Goal: Information Seeking & Learning: Learn about a topic

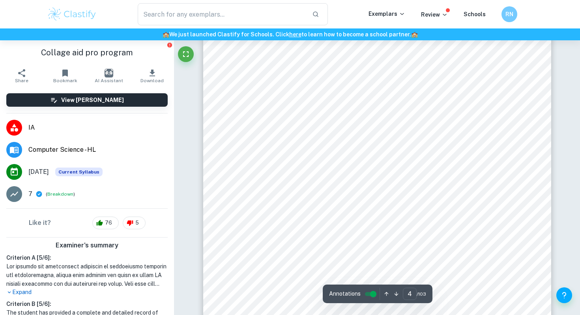
scroll to position [1574, 0]
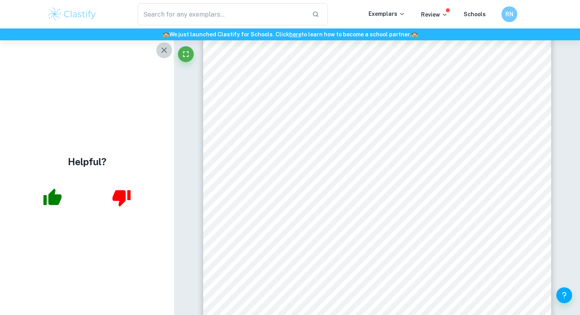
click at [164, 51] on icon "button" at bounding box center [164, 50] width 6 height 6
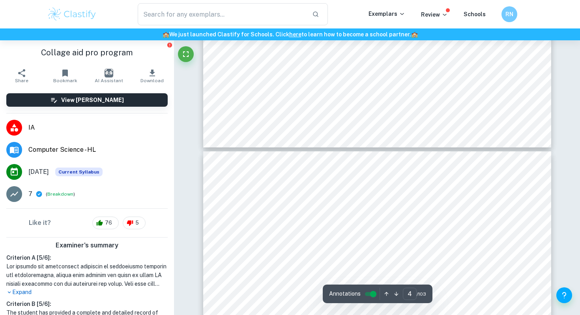
type input "5"
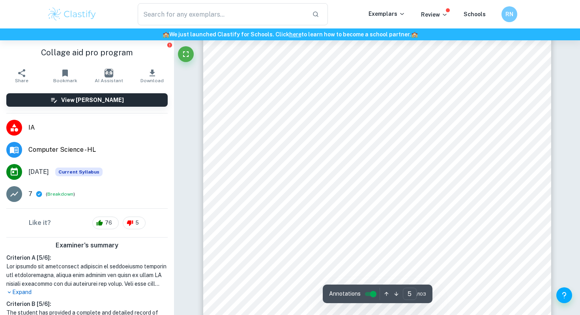
click at [86, 24] on div "​ Exemplars Review Schools RN" at bounding box center [290, 14] width 505 height 22
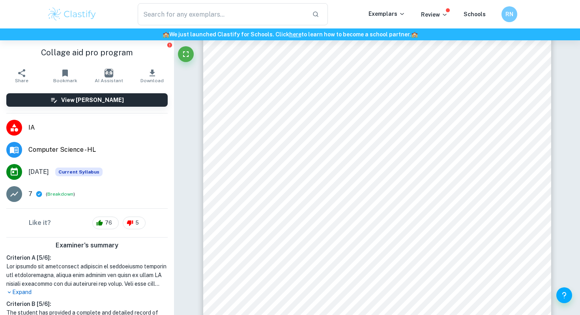
click at [84, 20] on img at bounding box center [72, 14] width 50 height 16
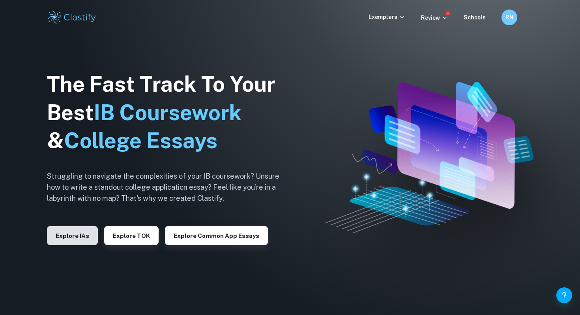
click at [54, 237] on button "Explore IAs" at bounding box center [72, 235] width 51 height 19
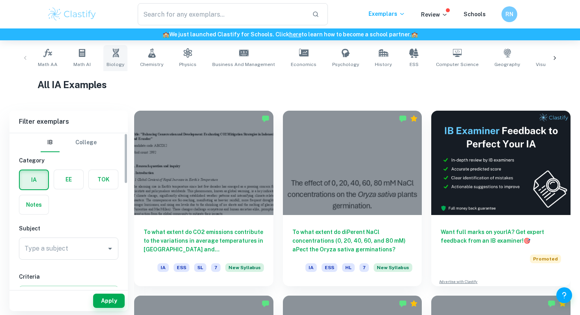
scroll to position [163, 0]
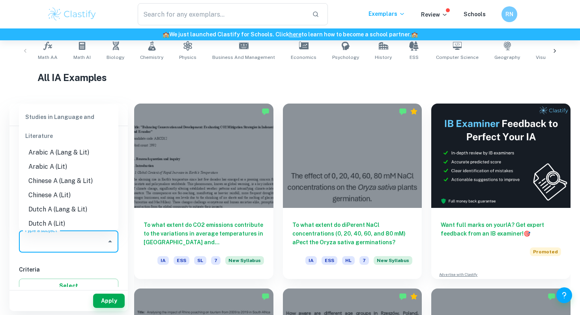
click at [60, 244] on input "Type a subject" at bounding box center [63, 241] width 81 height 15
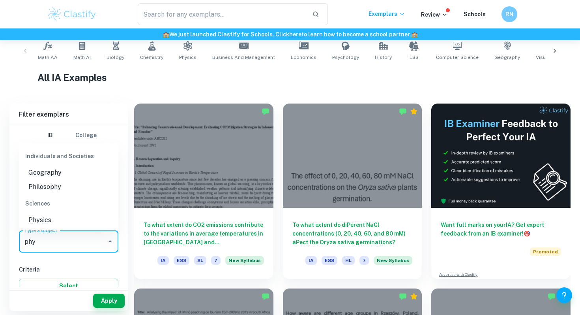
click at [36, 216] on li "Physics" at bounding box center [68, 220] width 99 height 14
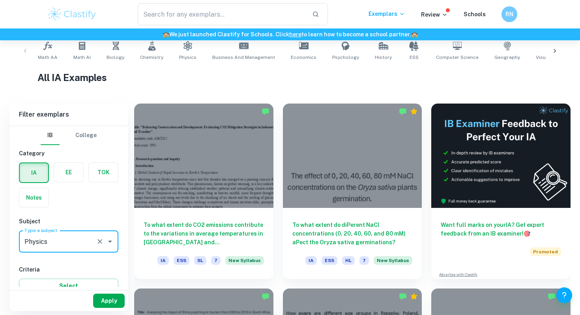
type input "Physics"
click at [115, 302] on button "Apply" at bounding box center [109, 300] width 32 height 14
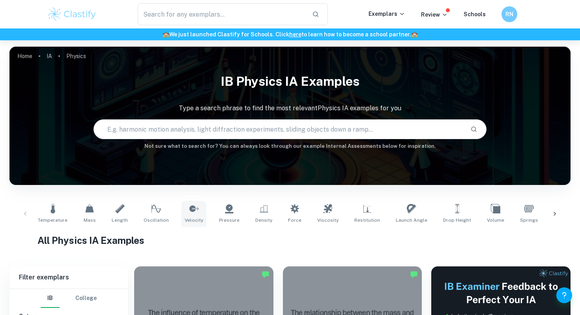
click at [189, 212] on icon at bounding box center [193, 208] width 9 height 9
type input "Velocity"
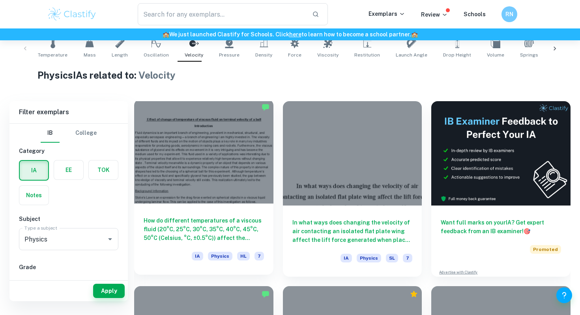
scroll to position [166, 0]
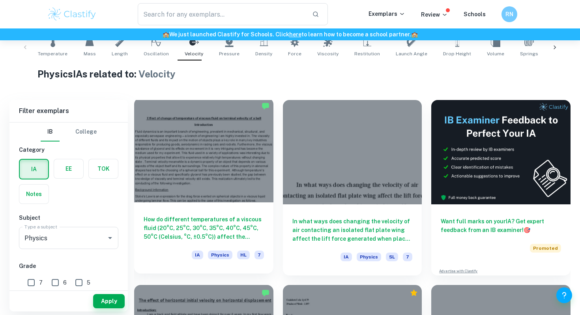
click at [179, 189] on div at bounding box center [203, 150] width 139 height 104
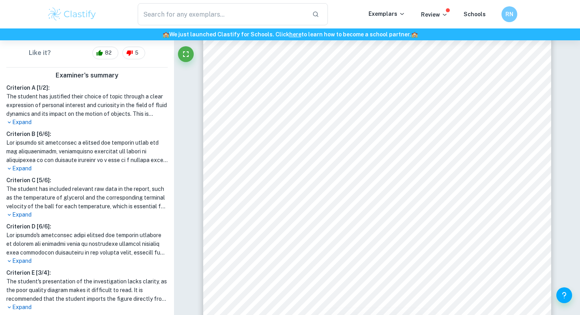
scroll to position [259, 0]
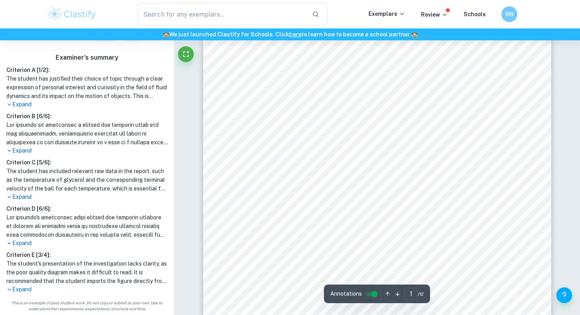
click at [27, 285] on p "Expand" at bounding box center [86, 289] width 161 height 8
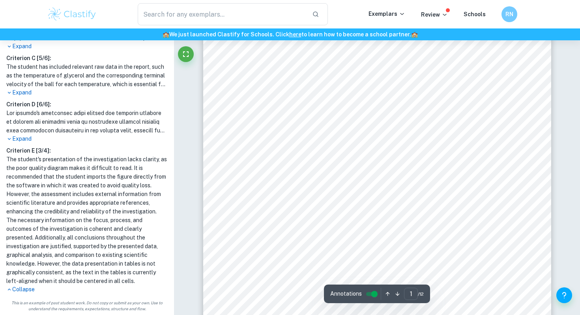
scroll to position [58, 0]
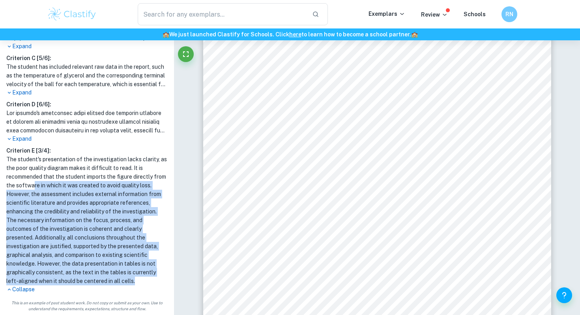
drag, startPoint x: 34, startPoint y: 185, endPoint x: 120, endPoint y: 287, distance: 133.9
click at [121, 288] on div "Criterion E [ 3 / 4 ]: The student's presentation of the investigation lacks cl…" at bounding box center [87, 219] width 168 height 147
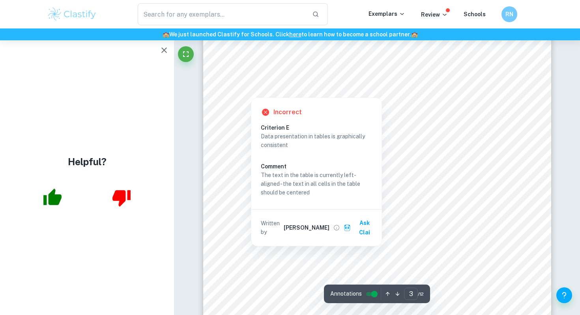
scroll to position [0, 0]
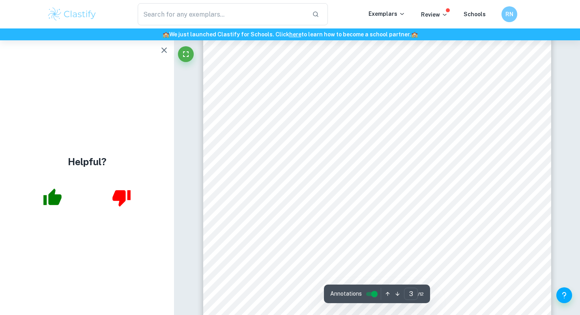
click at [166, 49] on icon "button" at bounding box center [163, 49] width 9 height 9
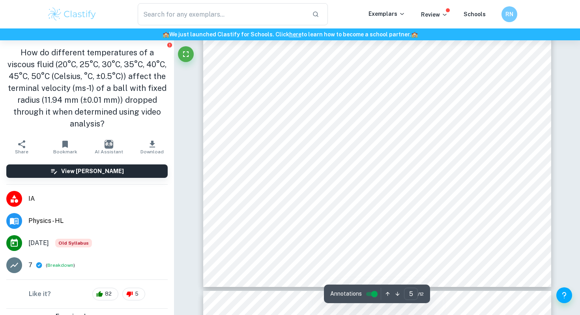
scroll to position [2085, 0]
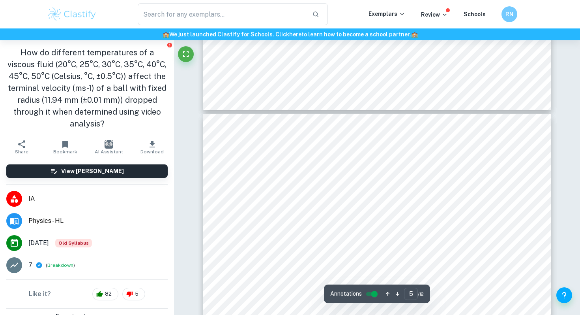
type input "4"
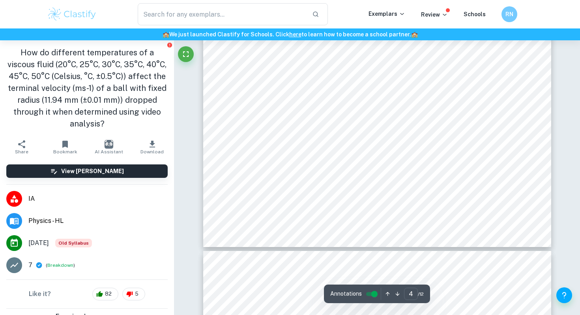
scroll to position [1611, 0]
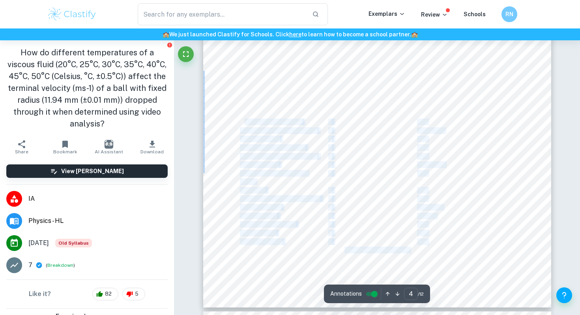
drag, startPoint x: 268, startPoint y: 178, endPoint x: 243, endPoint y: 121, distance: 62.8
click at [243, 121] on div "4 Control Variables (continued): Control Variable How does it affect the data? …" at bounding box center [377, 82] width 348 height 450
click at [227, 198] on div "4 Control Variables (continued): Control Variable How does it affect the data? …" at bounding box center [377, 82] width 348 height 450
